Goal: Task Accomplishment & Management: Manage account settings

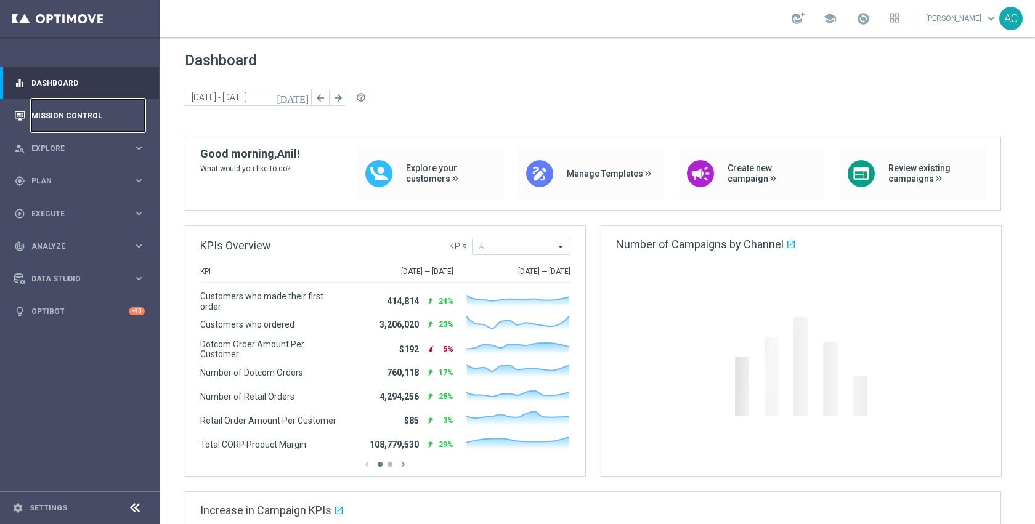
click at [61, 112] on link "Mission Control" at bounding box center [87, 115] width 113 height 33
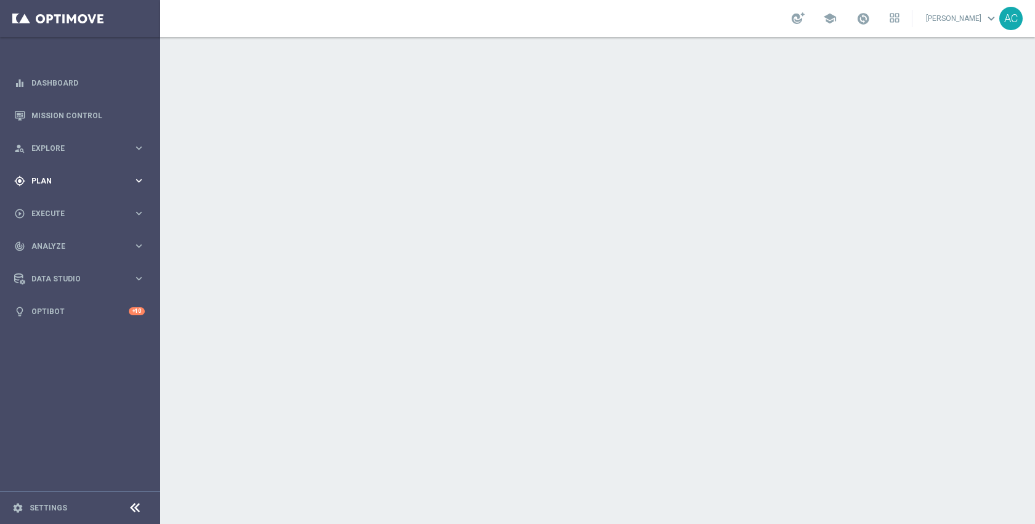
click at [57, 188] on div "gps_fixed Plan keyboard_arrow_right" at bounding box center [79, 181] width 159 height 33
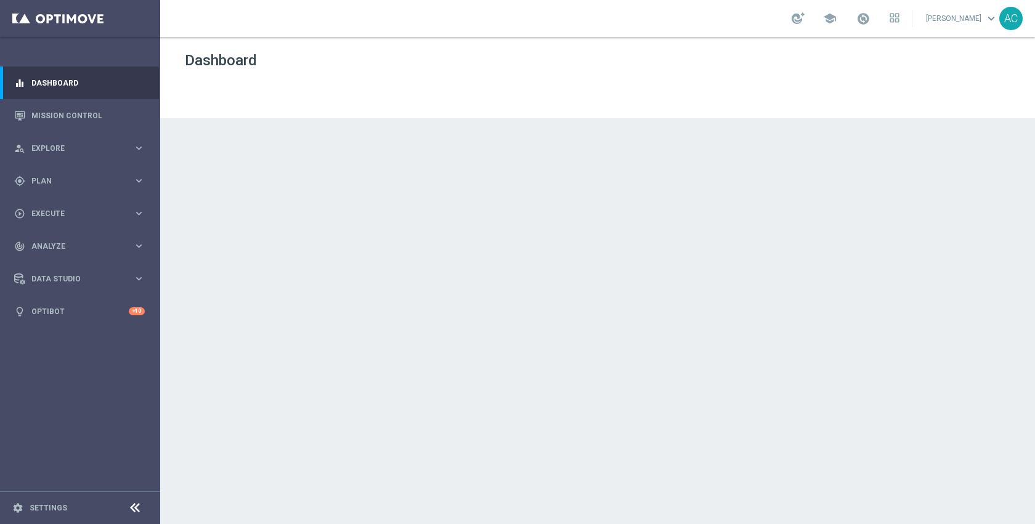
click at [57, 205] on accordion "equalizer Dashboard Mission Control" at bounding box center [79, 197] width 159 height 261
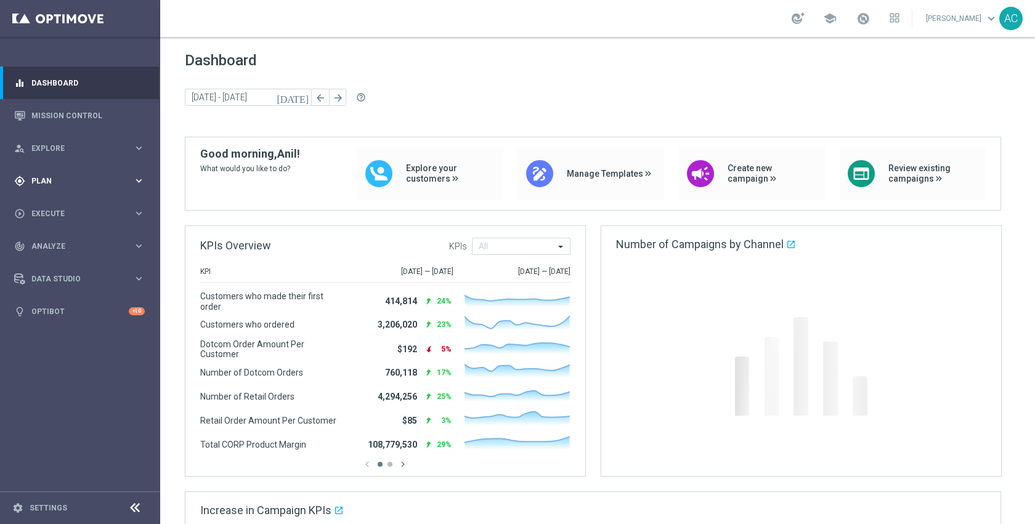
click at [55, 183] on span "Plan" at bounding box center [82, 180] width 102 height 7
click at [51, 201] on link "Target Groups" at bounding box center [80, 206] width 96 height 10
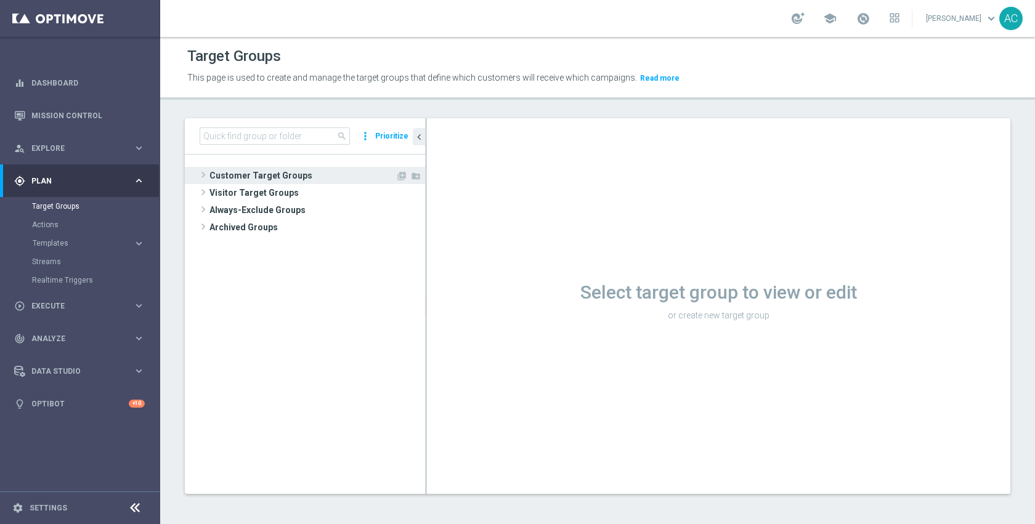
click at [300, 174] on span "Customer Target Groups" at bounding box center [302, 175] width 186 height 17
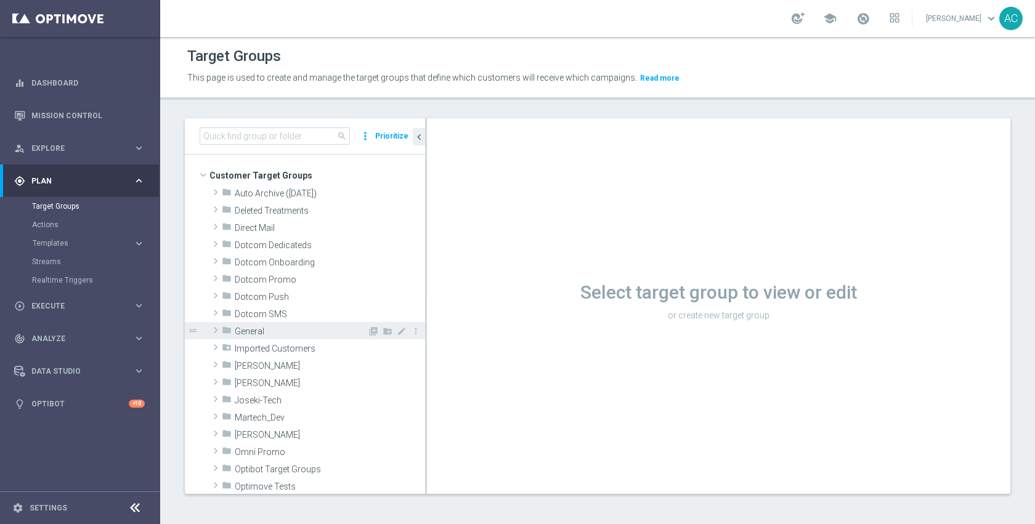
click at [287, 327] on span "General" at bounding box center [301, 332] width 132 height 10
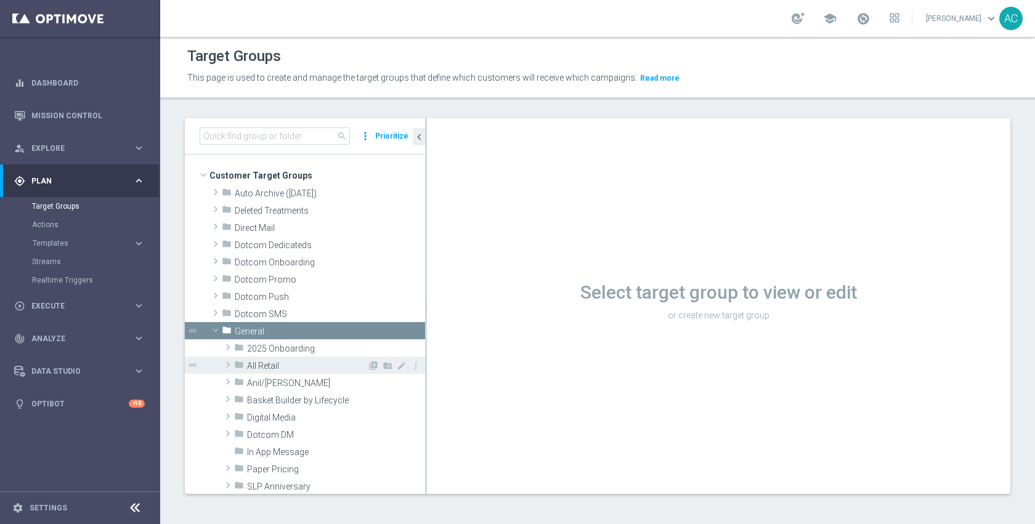
click at [285, 368] on span "All Retail" at bounding box center [307, 366] width 120 height 10
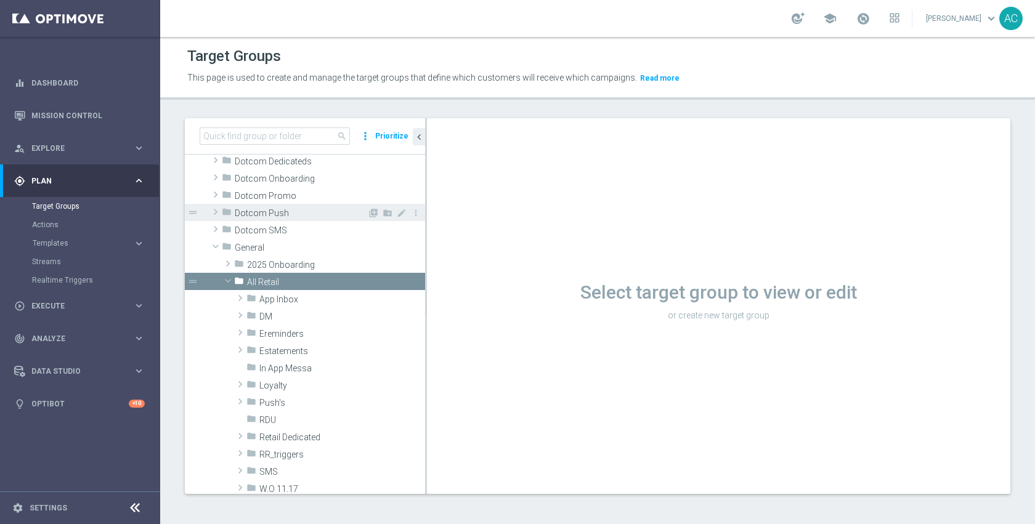
scroll to position [87, 0]
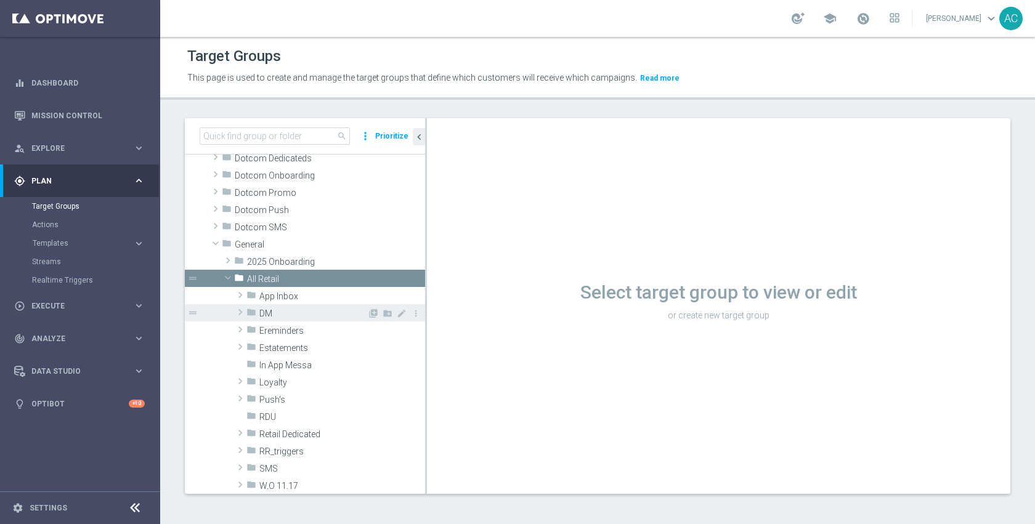
click at [311, 312] on span "DM" at bounding box center [313, 314] width 108 height 10
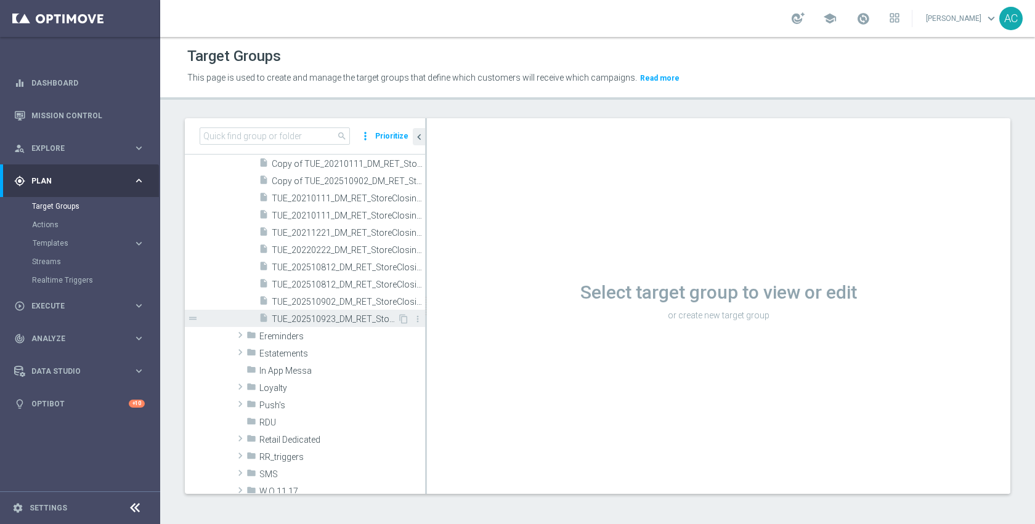
scroll to position [272, 0]
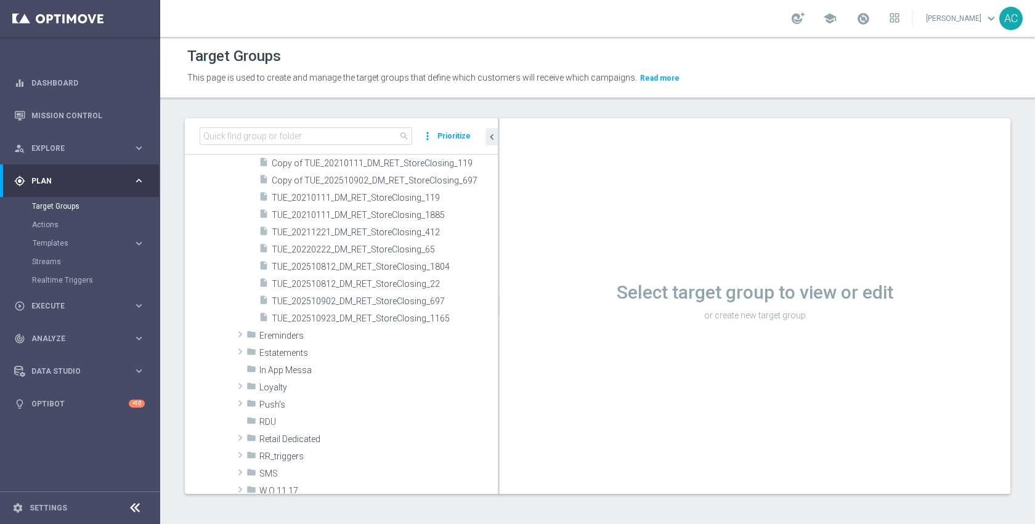
drag, startPoint x: 426, startPoint y: 323, endPoint x: 498, endPoint y: 317, distance: 72.9
click at [498, 317] on div at bounding box center [499, 306] width 2 height 376
click at [374, 316] on span "TUE_202510923_DM_RET_StoreClosing_1165" at bounding box center [370, 319] width 197 height 10
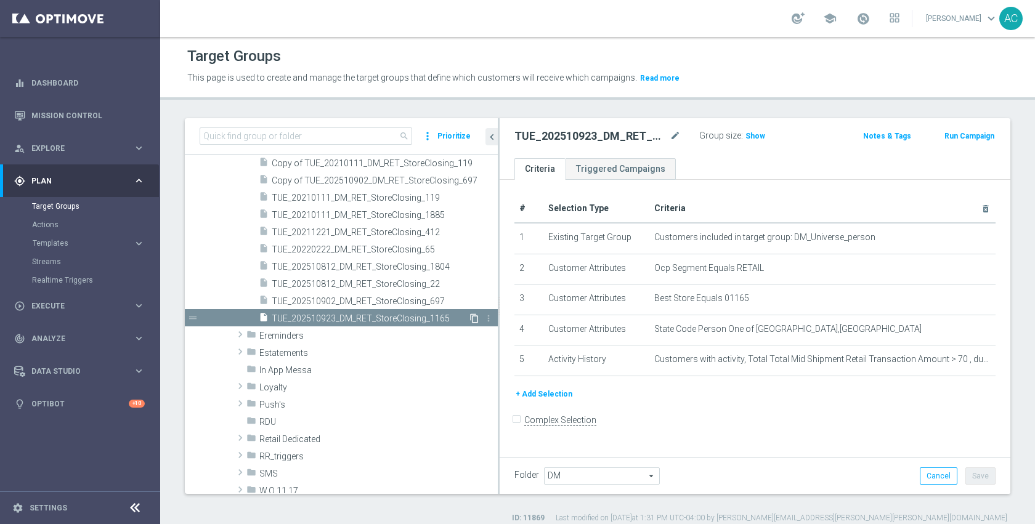
click at [470, 317] on icon "content_copy" at bounding box center [475, 319] width 10 height 10
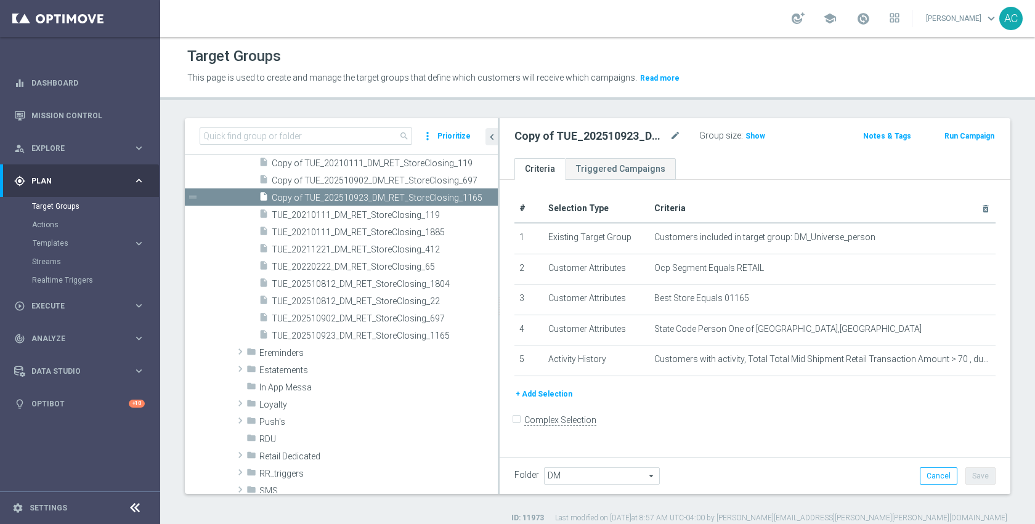
scroll to position [231, 0]
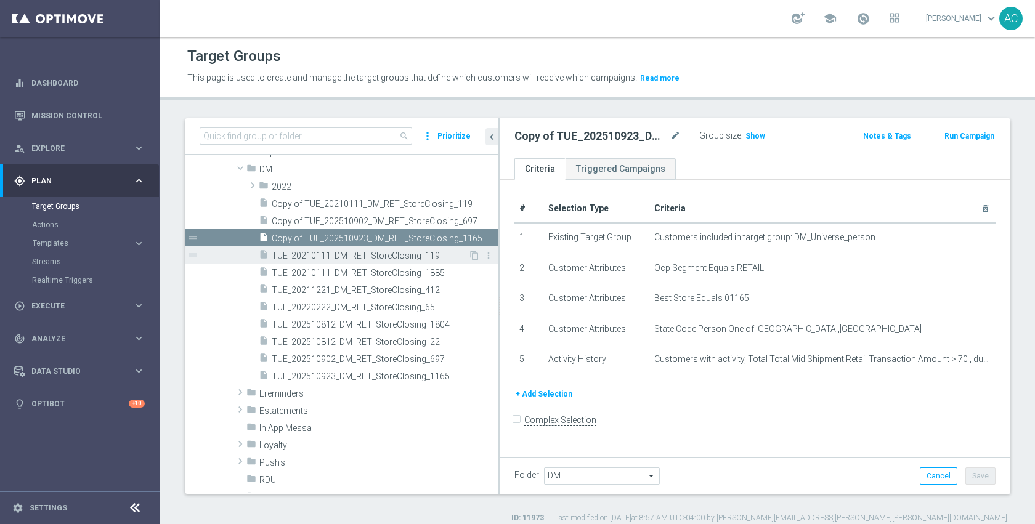
click at [398, 263] on div "insert_drive_file TUE_20210111_DM_RET_StoreClosing_119" at bounding box center [363, 254] width 209 height 17
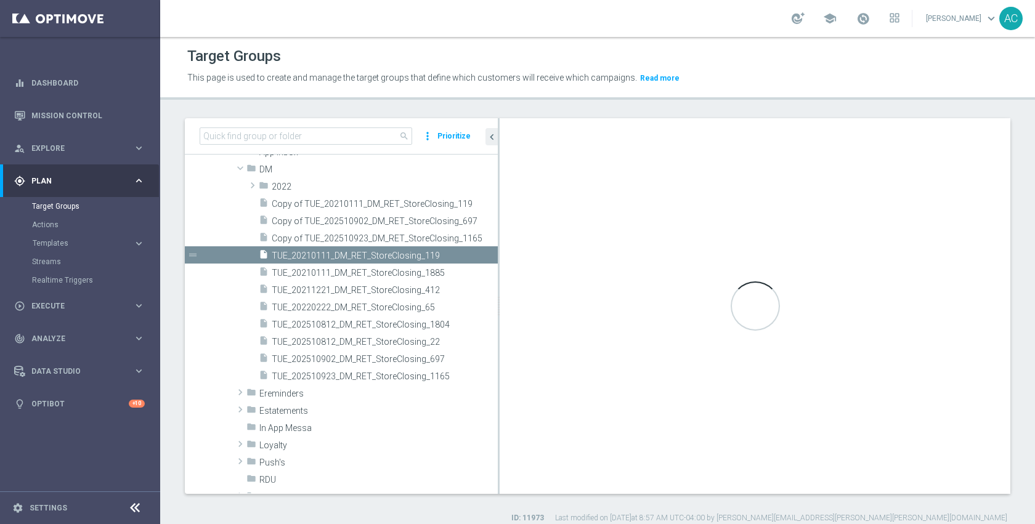
click at [403, 242] on span "Copy of TUE_202510923_DM_RET_StoreClosing_1165" at bounding box center [385, 239] width 226 height 10
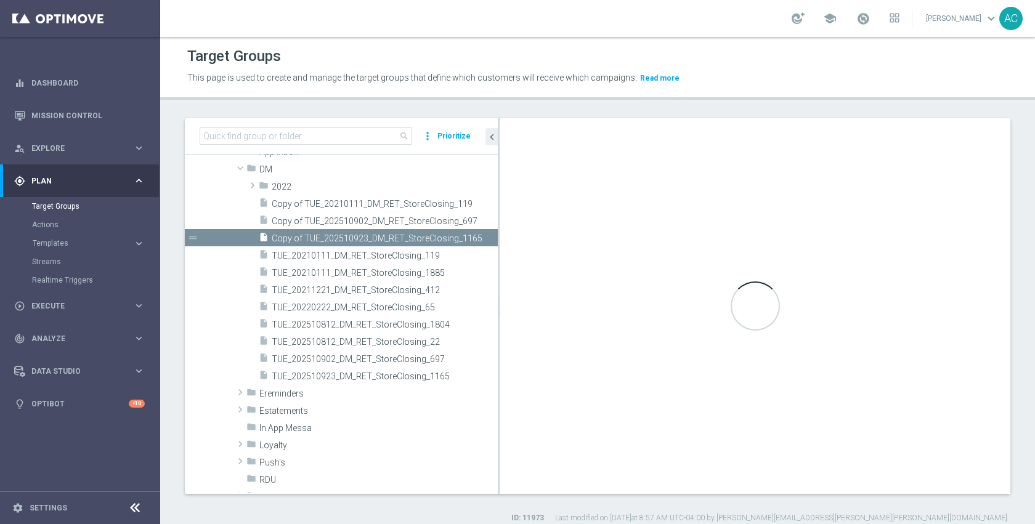
scroll to position [103, 0]
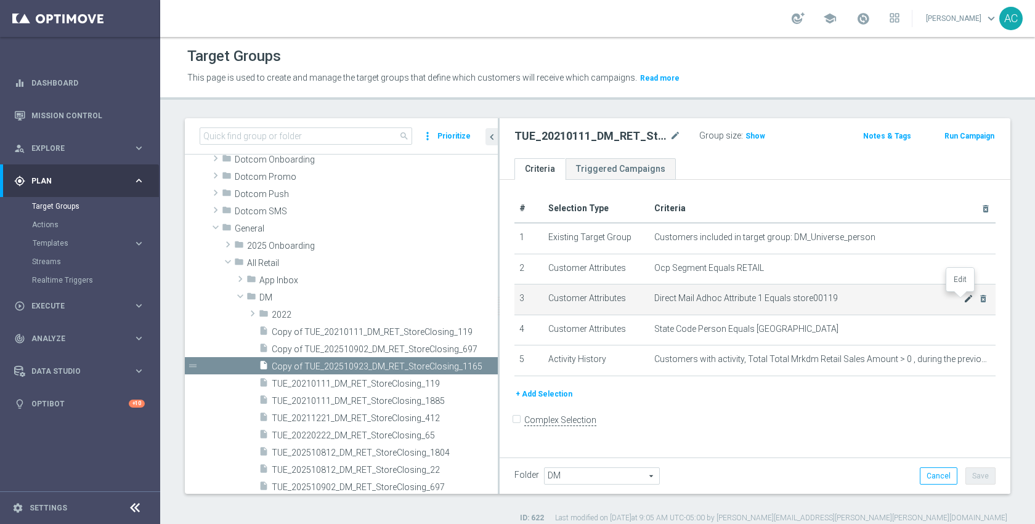
click at [964, 296] on icon "mode_edit" at bounding box center [969, 299] width 10 height 10
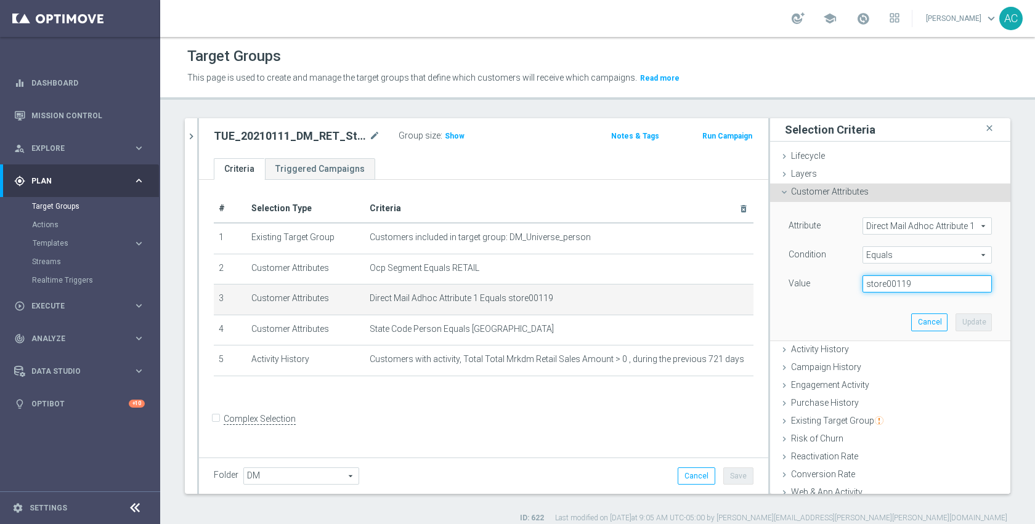
click at [929, 287] on input "store00119" at bounding box center [927, 283] width 129 height 17
click at [911, 315] on button "Cancel" at bounding box center [929, 322] width 36 height 17
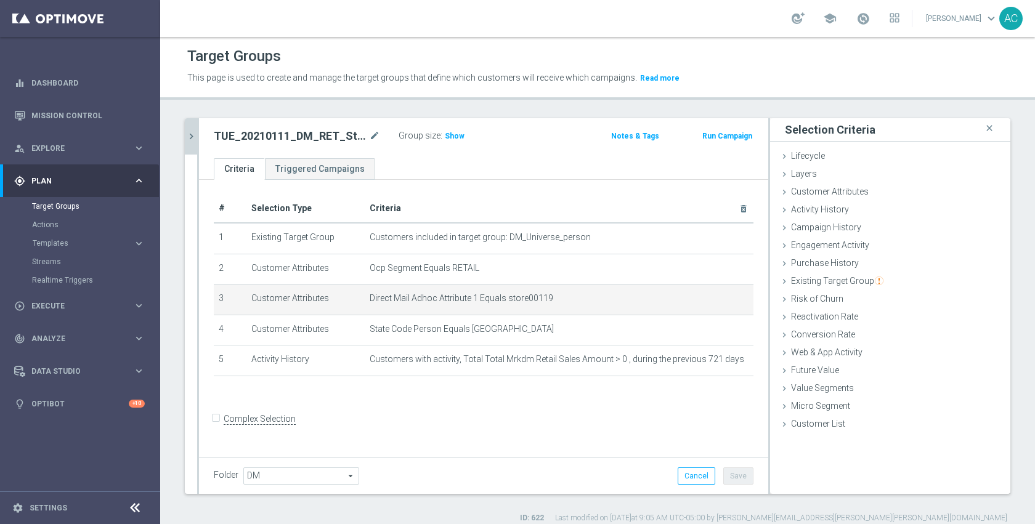
click at [193, 143] on button "chevron_right" at bounding box center [191, 136] width 12 height 36
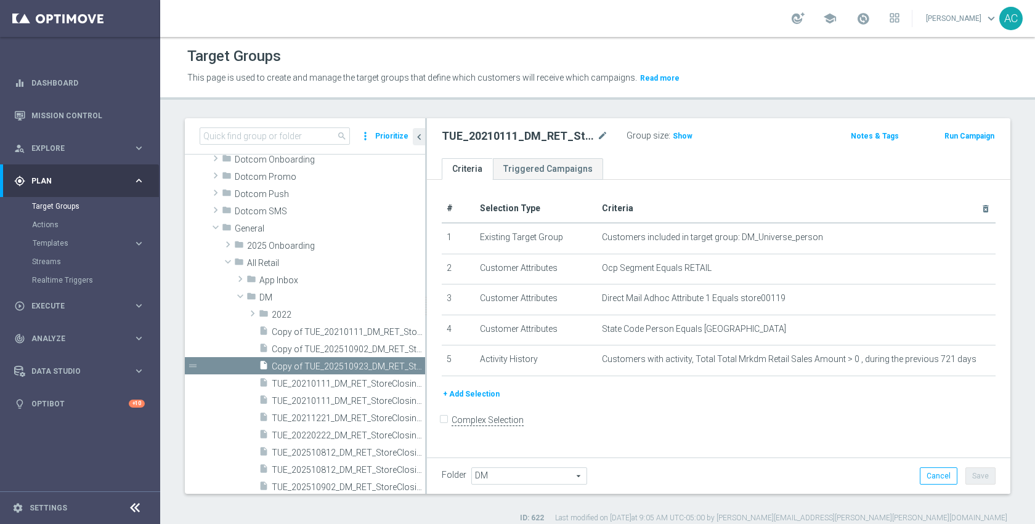
scroll to position [86, 0]
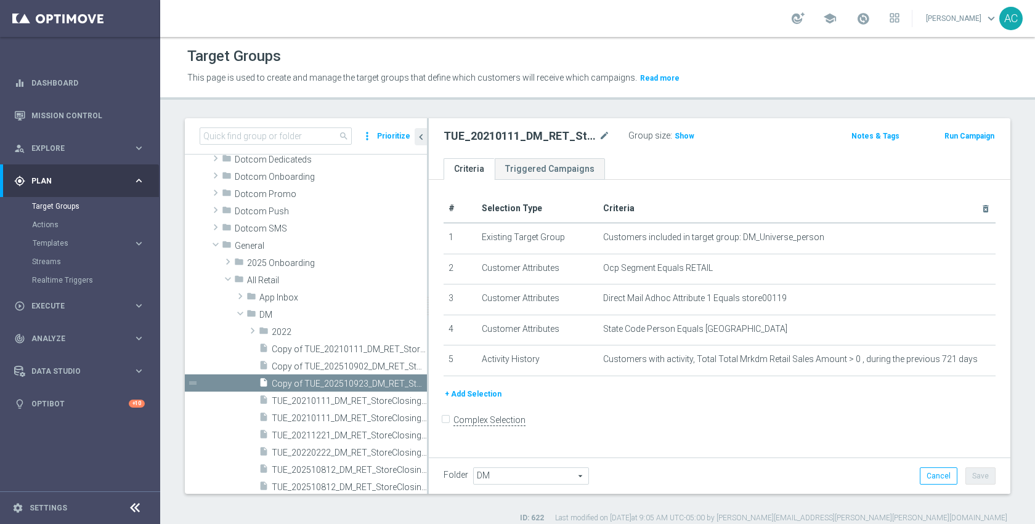
drag, startPoint x: 425, startPoint y: 336, endPoint x: 534, endPoint y: 326, distance: 109.6
click at [534, 326] on as-split "search more_vert Prioritize Customer Target Groups library_add create_new_folder" at bounding box center [598, 306] width 826 height 376
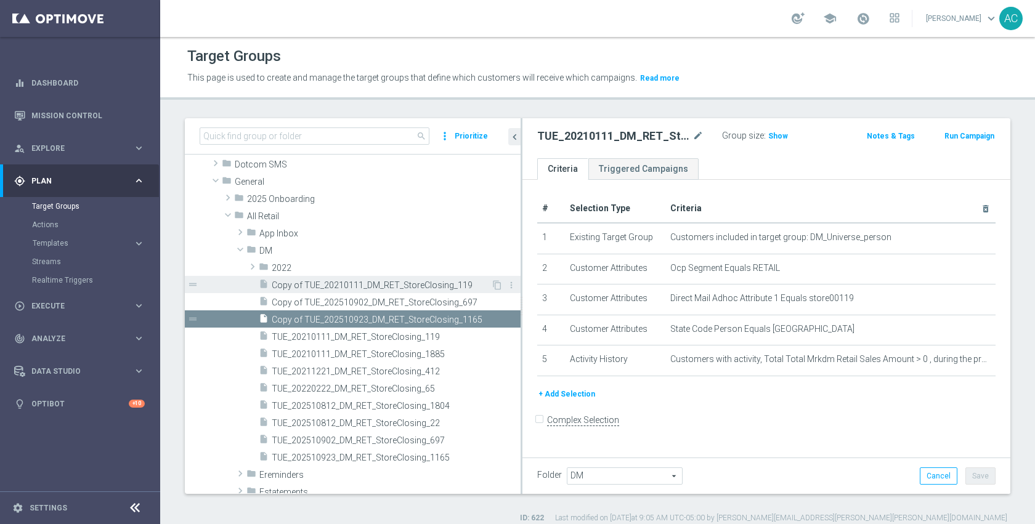
scroll to position [170, 0]
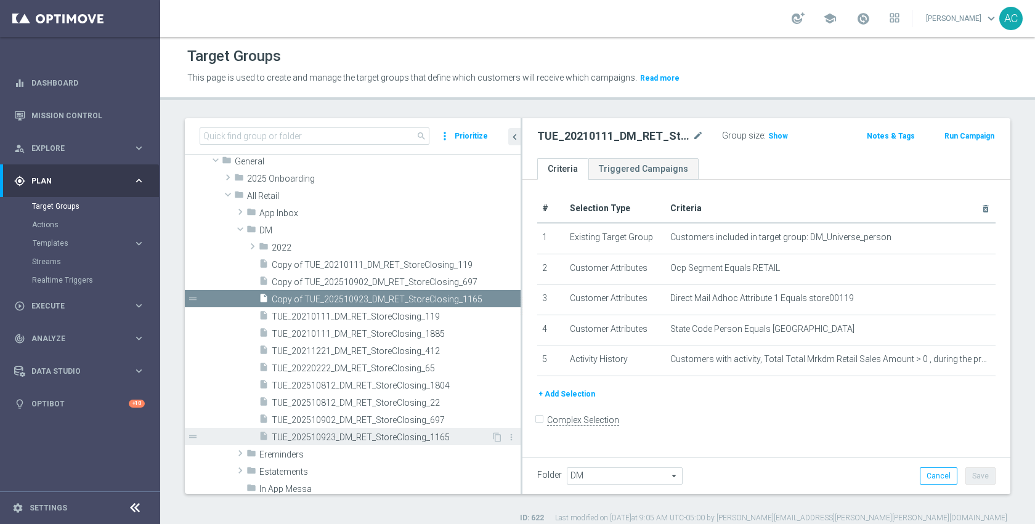
click at [400, 430] on div "insert_drive_file TUE_202510923_DM_RET_StoreClosing_1165" at bounding box center [375, 436] width 232 height 17
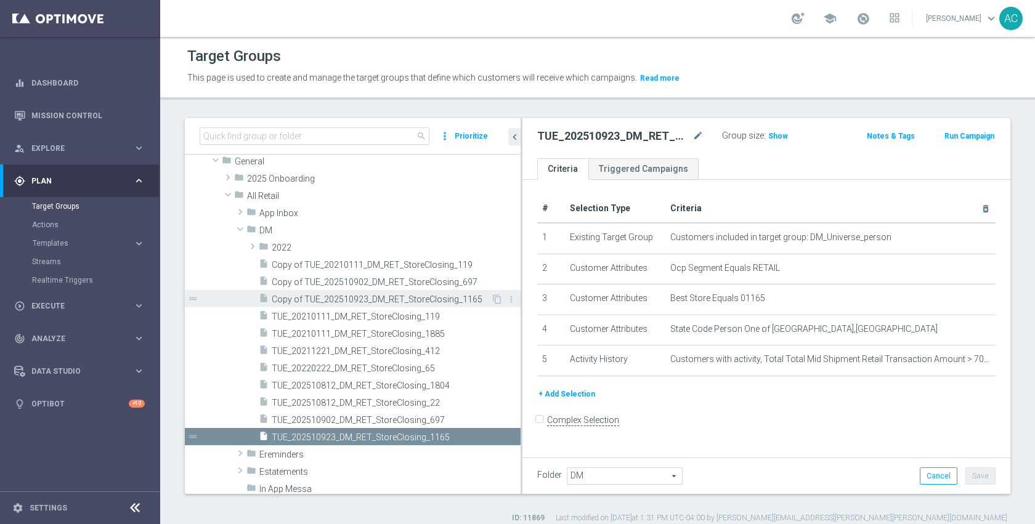
click at [389, 295] on span "Copy of TUE_202510923_DM_RET_StoreClosing_1165" at bounding box center [381, 300] width 219 height 10
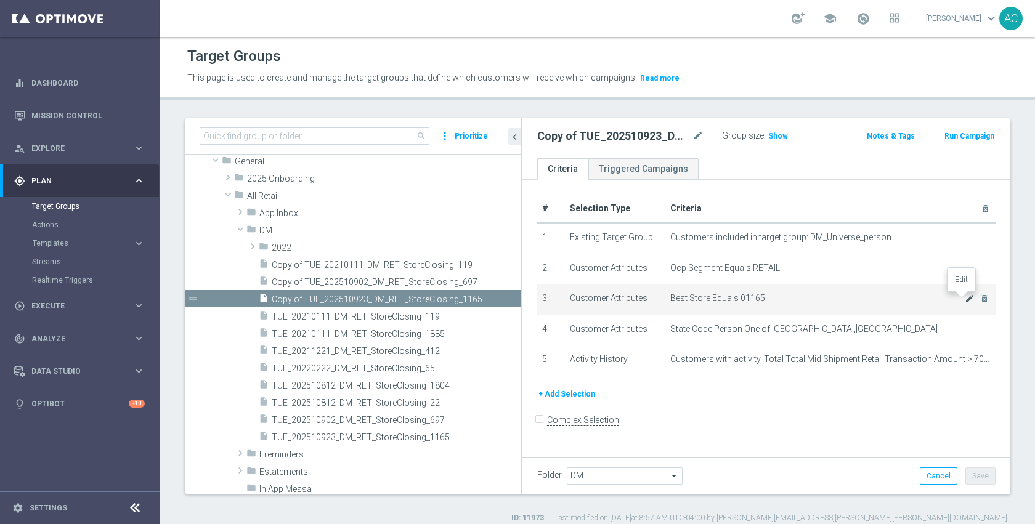
click at [965, 299] on icon "mode_edit" at bounding box center [970, 299] width 10 height 10
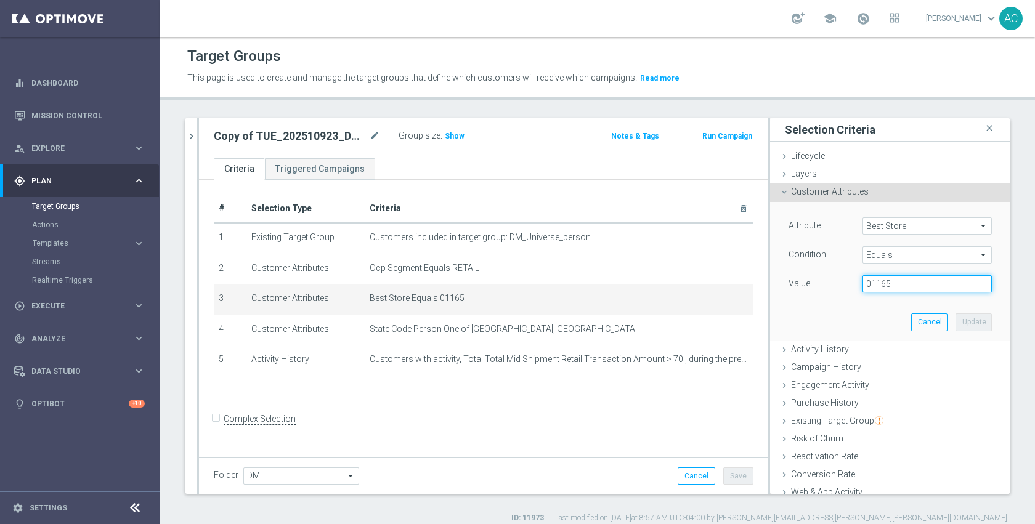
click at [917, 285] on input "01165" at bounding box center [927, 283] width 129 height 17
type input "01630"
click at [959, 333] on div "Attribute Best Store Best Store arrow_drop_down search Condition Equals Equals …" at bounding box center [890, 271] width 222 height 138
click at [956, 326] on button "Update" at bounding box center [974, 322] width 36 height 17
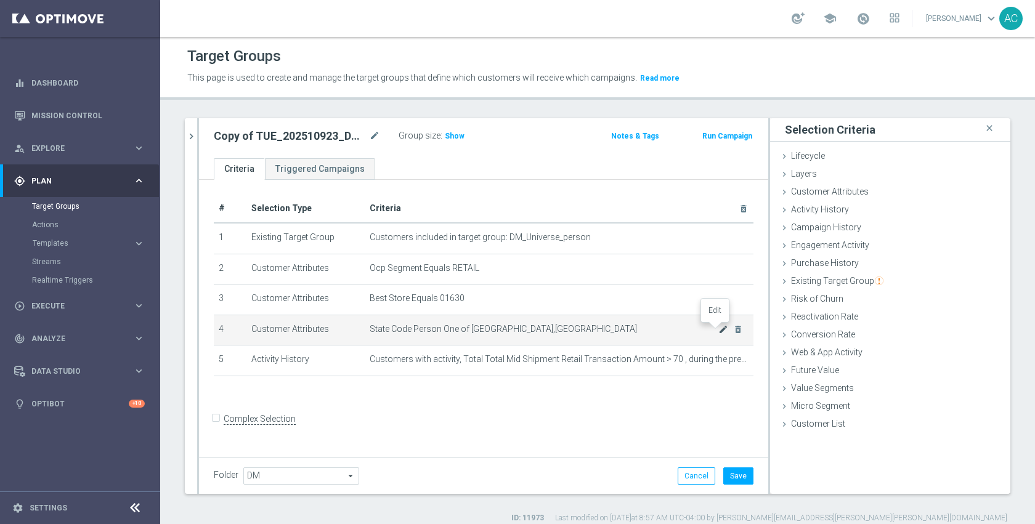
click at [718, 329] on icon "mode_edit" at bounding box center [723, 330] width 10 height 10
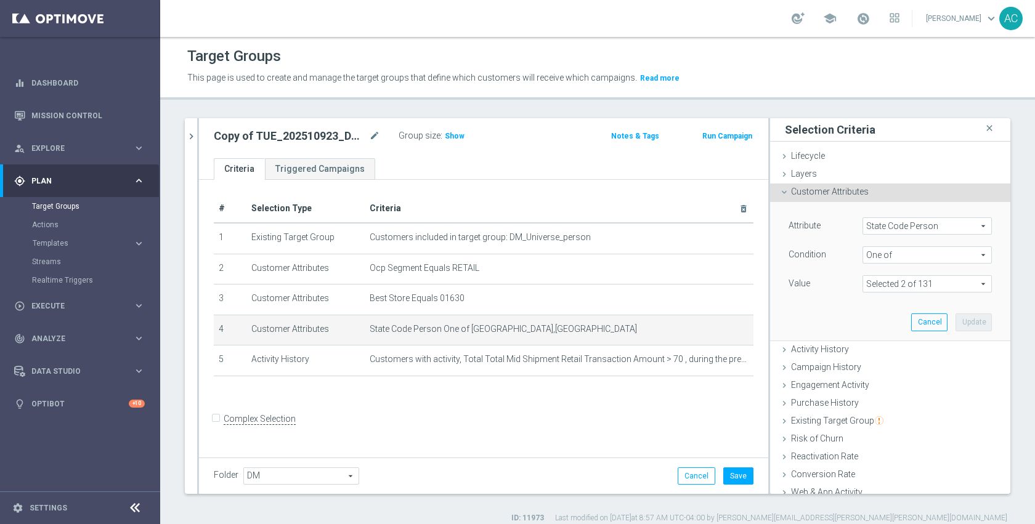
click at [899, 247] on span "One of" at bounding box center [927, 255] width 128 height 16
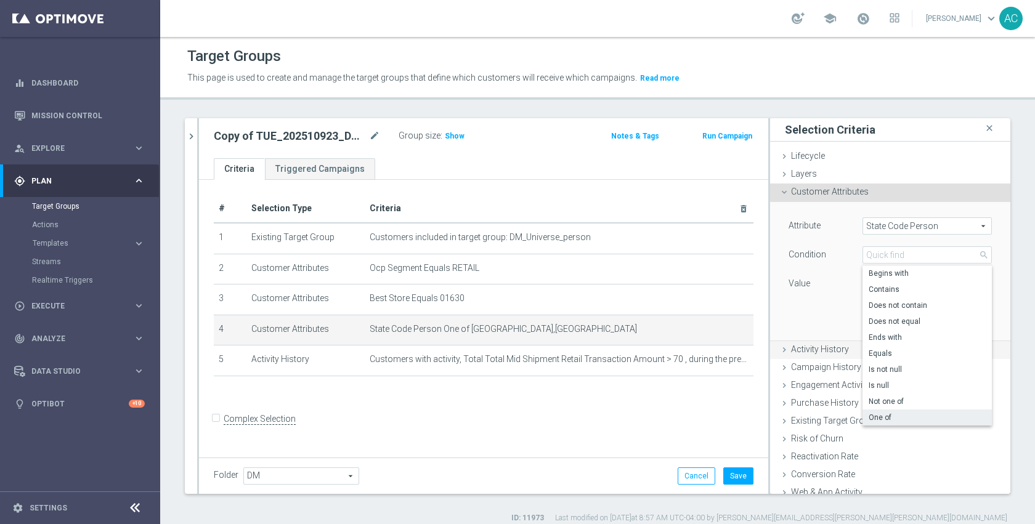
drag, startPoint x: 887, startPoint y: 356, endPoint x: 885, endPoint y: 344, distance: 11.9
click at [887, 356] on span "Equals" at bounding box center [927, 354] width 117 height 10
type input "Equals"
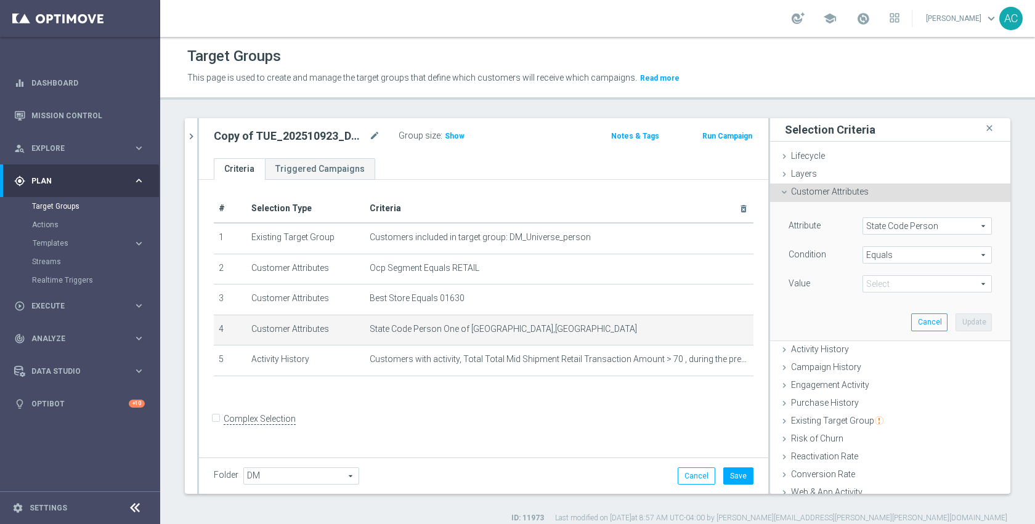
click at [883, 280] on span at bounding box center [927, 284] width 128 height 16
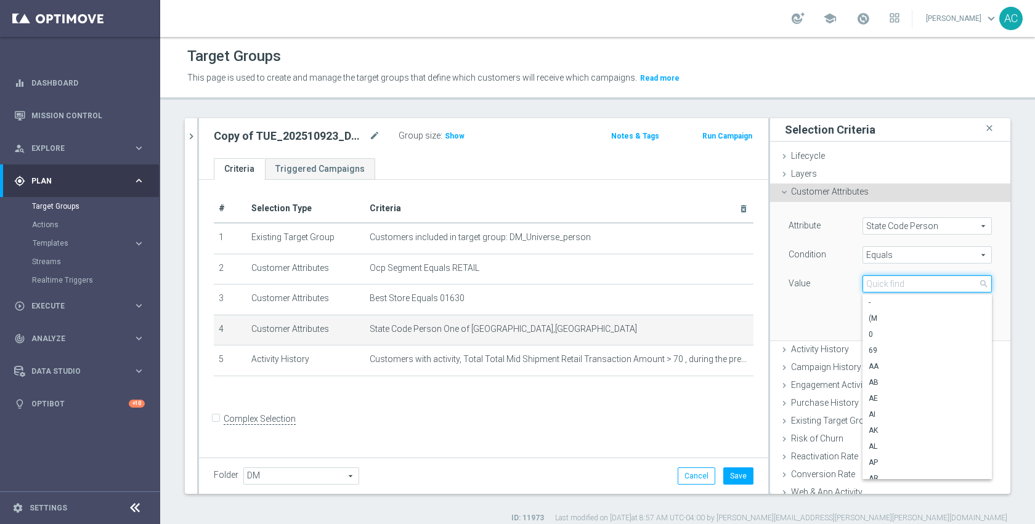
click at [883, 280] on input "search" at bounding box center [927, 283] width 129 height 17
type input "il"
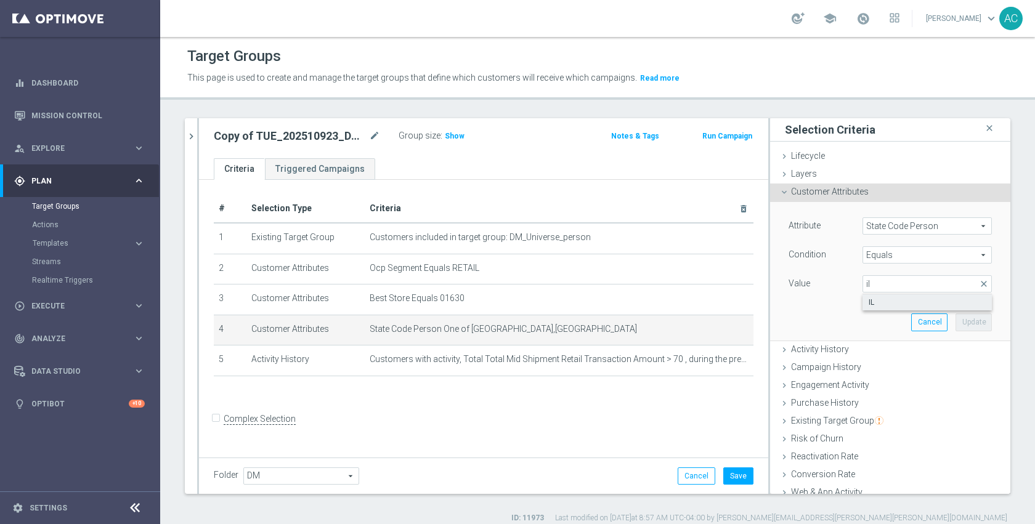
click at [884, 304] on span "IL" at bounding box center [927, 303] width 117 height 10
type input "IL"
click at [961, 320] on button "Update" at bounding box center [974, 322] width 36 height 17
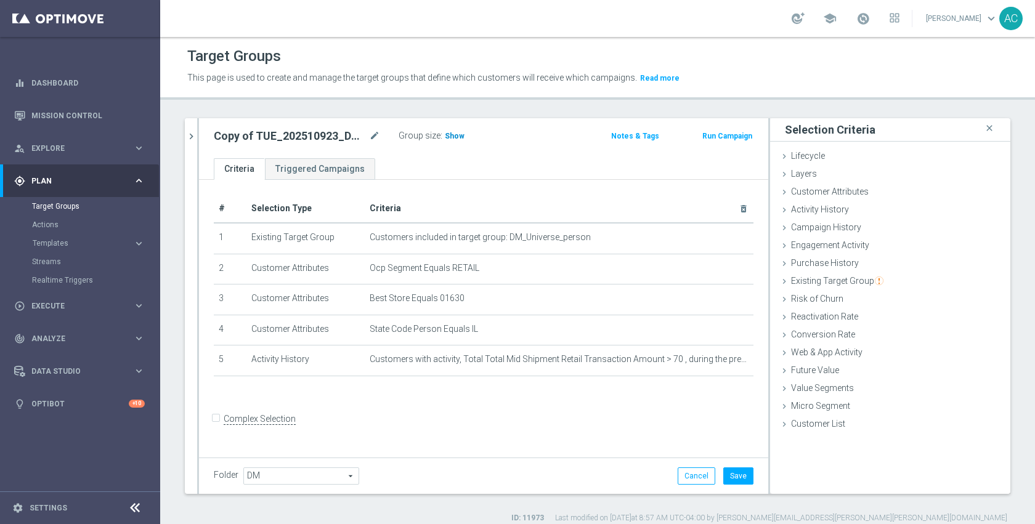
click at [450, 136] on span "Show" at bounding box center [455, 136] width 20 height 9
click at [371, 130] on icon "mode_edit" at bounding box center [374, 136] width 11 height 15
click at [376, 144] on input "Copy of TUE_202510923_DM_RET_StoreClosing_1165" at bounding box center [297, 137] width 166 height 17
drag, startPoint x: 362, startPoint y: 138, endPoint x: 389, endPoint y: 140, distance: 26.6
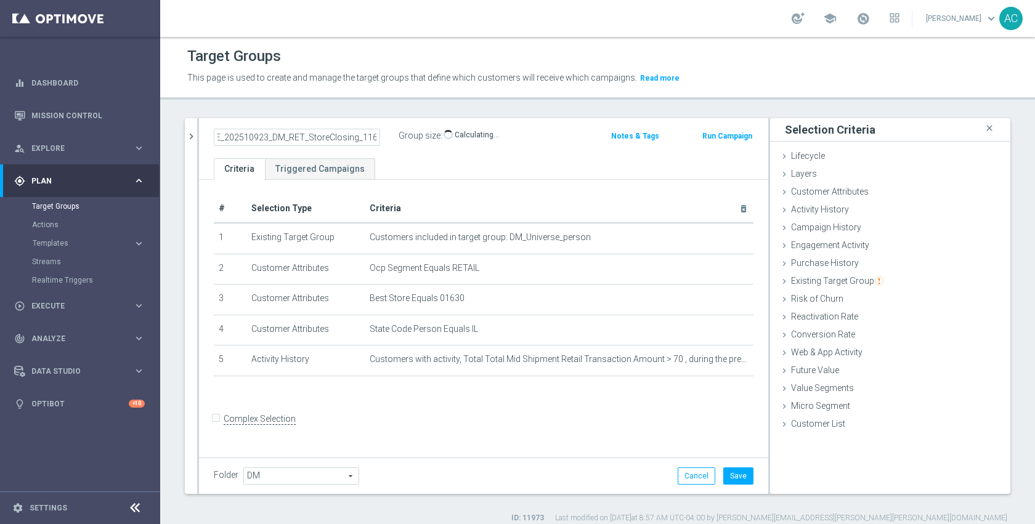
click at [389, 140] on div "Copy of TUE_202510923_DM_RET_StoreClosing_1165" at bounding box center [297, 137] width 185 height 17
type input "TUE_202511007_DM_RET_StoreClosing_1630"
click at [555, 407] on div "# Selection Type Criteria delete_forever 1 Existing Target Group Customers incl…" at bounding box center [483, 317] width 569 height 275
click at [734, 476] on button "Save" at bounding box center [738, 476] width 30 height 17
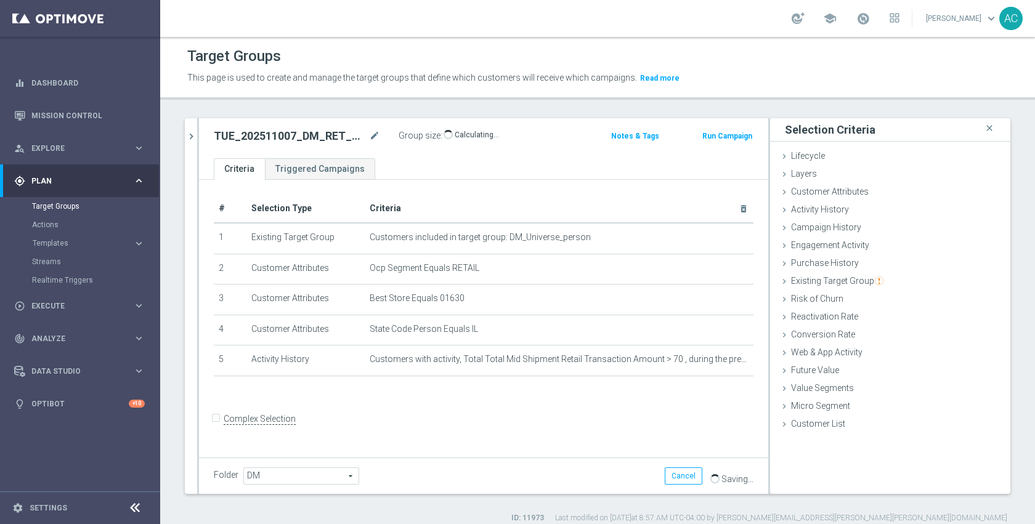
click at [628, 425] on form "Complex Selection Invalid Expression" at bounding box center [484, 433] width 540 height 46
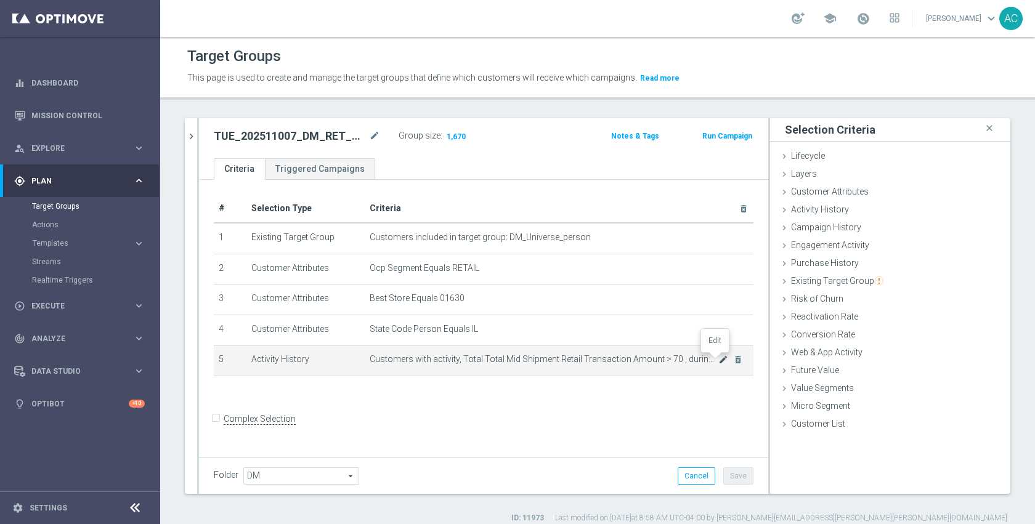
click at [718, 359] on icon "mode_edit" at bounding box center [723, 360] width 10 height 10
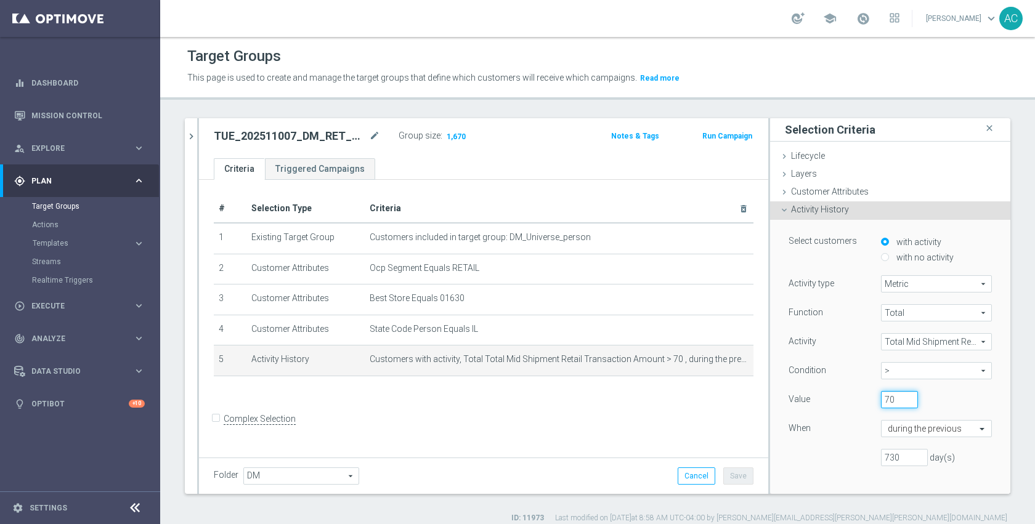
click at [881, 405] on input "70" at bounding box center [899, 399] width 37 height 17
type input "90"
click at [808, 394] on div "Value" at bounding box center [825, 401] width 92 height 20
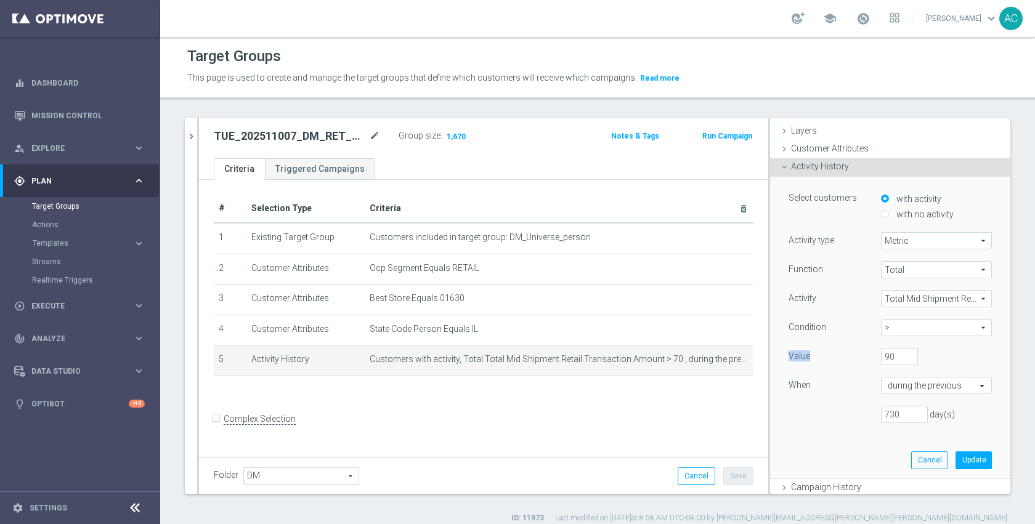
scroll to position [62, 0]
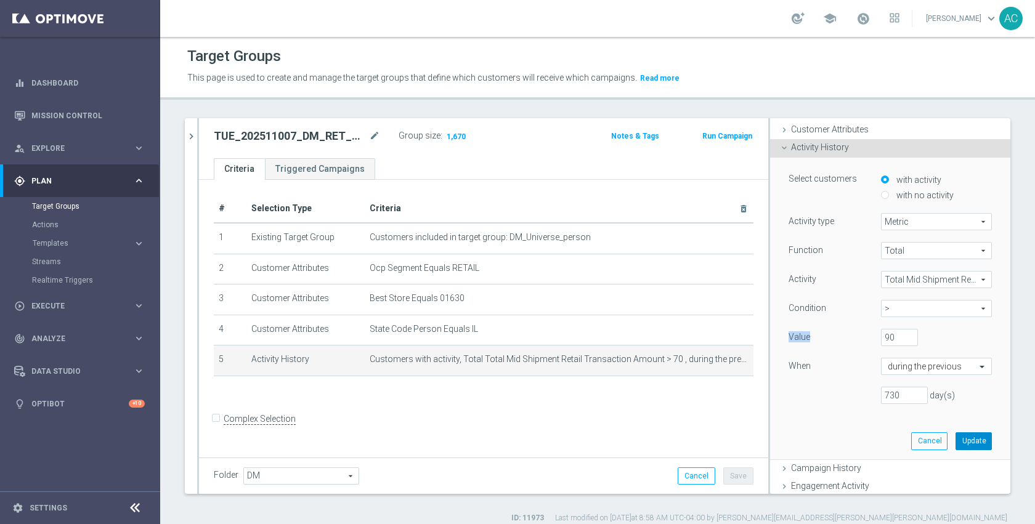
click at [958, 444] on button "Update" at bounding box center [974, 441] width 36 height 17
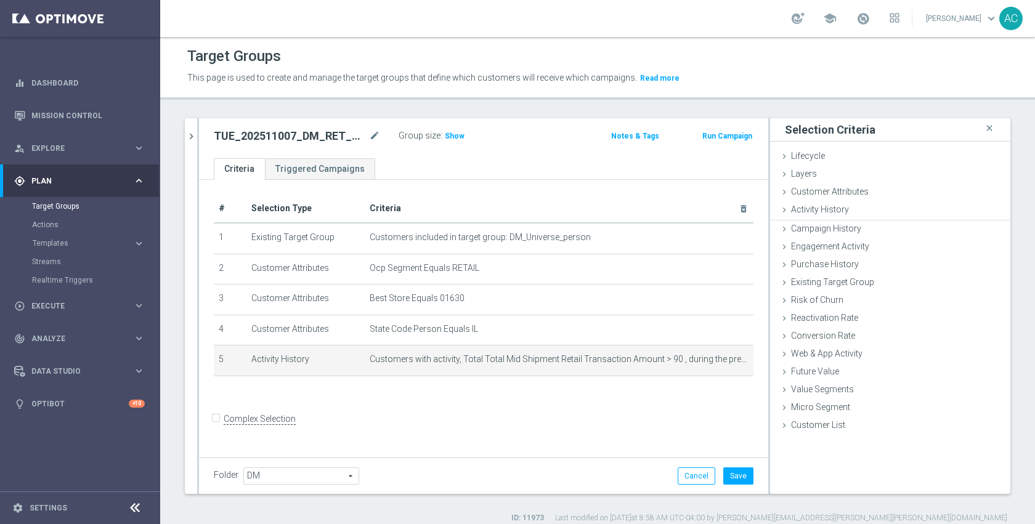
scroll to position [0, 0]
click at [457, 134] on span "Show" at bounding box center [455, 136] width 20 height 9
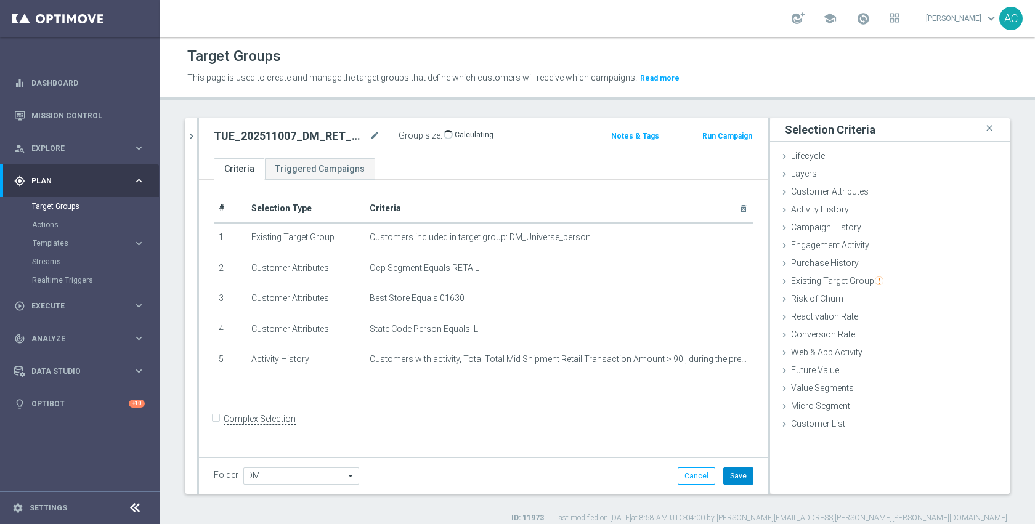
click at [731, 477] on button "Save" at bounding box center [738, 476] width 30 height 17
click at [604, 423] on form "Complex Selection Invalid Expression" at bounding box center [484, 433] width 540 height 46
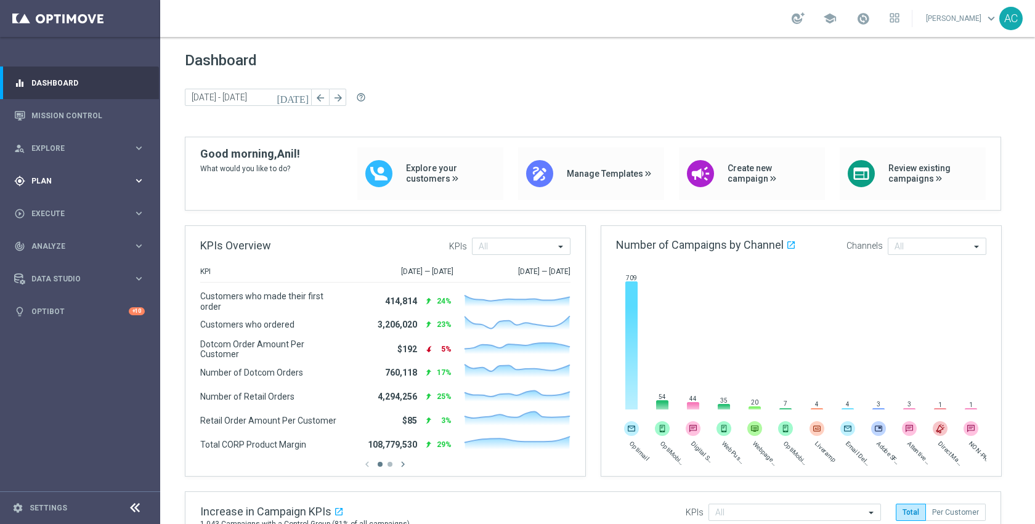
click at [62, 179] on span "Plan" at bounding box center [82, 180] width 102 height 7
click at [60, 118] on link "Mission Control" at bounding box center [87, 115] width 113 height 33
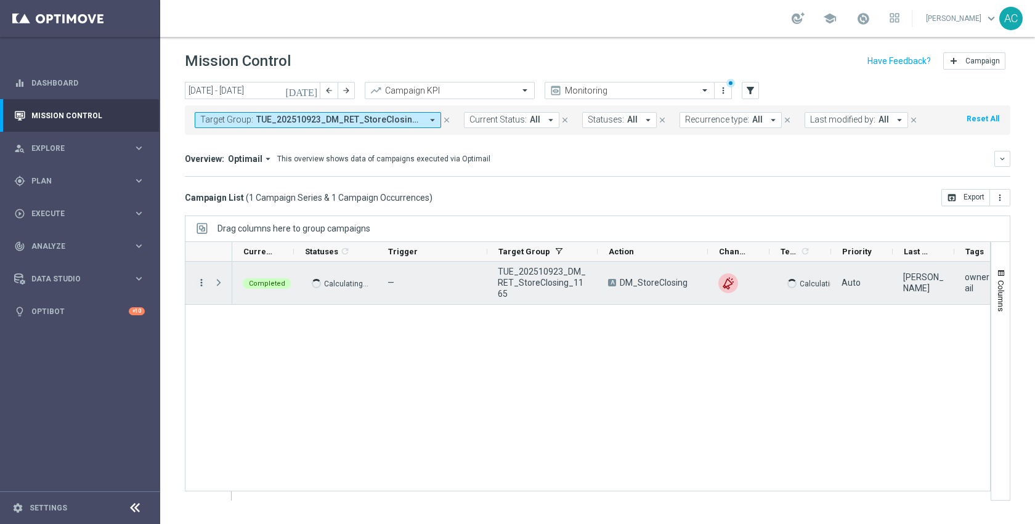
click at [202, 284] on icon "more_vert" at bounding box center [201, 282] width 11 height 11
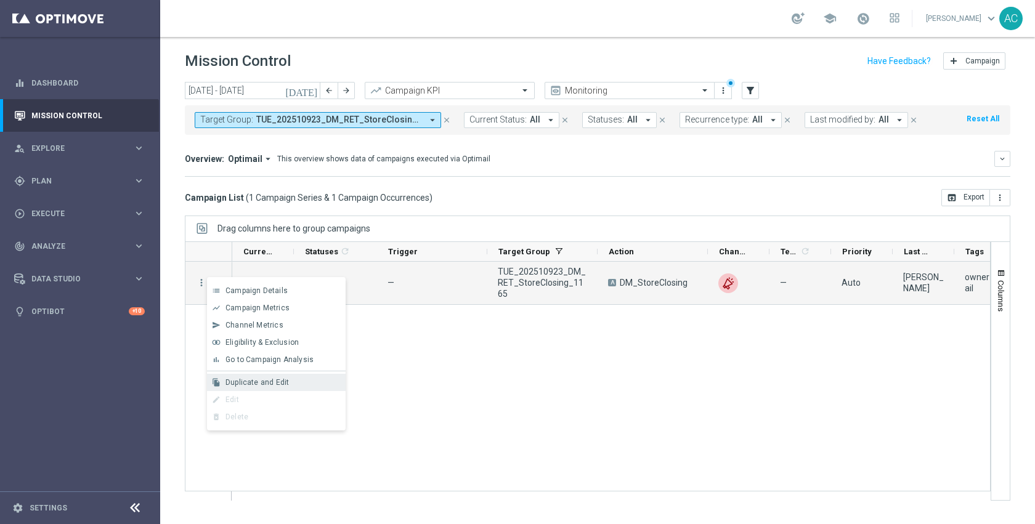
click at [287, 380] on div "Duplicate and Edit" at bounding box center [283, 382] width 115 height 9
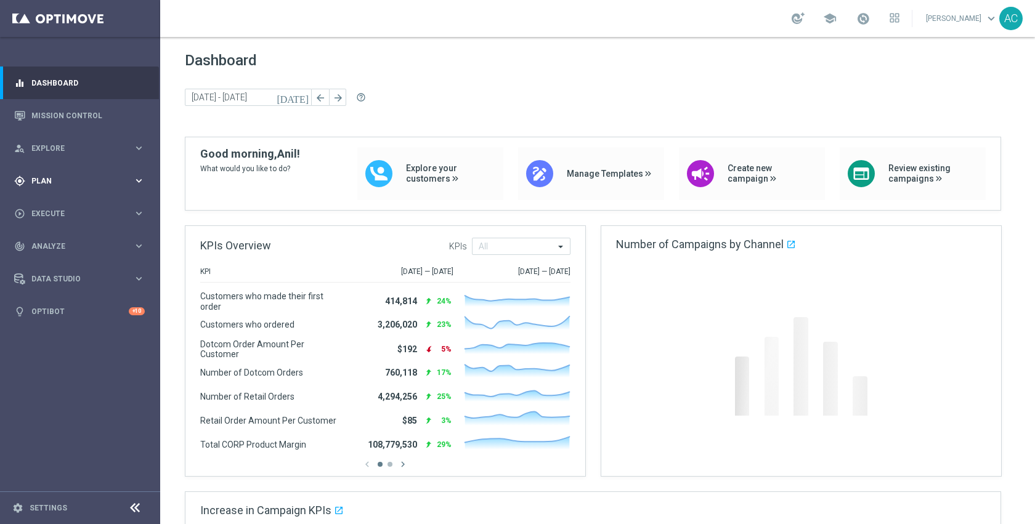
click at [57, 182] on span "Plan" at bounding box center [82, 180] width 102 height 7
click at [59, 206] on link "Target Groups" at bounding box center [80, 206] width 96 height 10
click at [52, 180] on span "Plan" at bounding box center [82, 180] width 102 height 7
click at [56, 205] on link "Target Groups" at bounding box center [80, 206] width 96 height 10
